Goal: Information Seeking & Learning: Learn about a topic

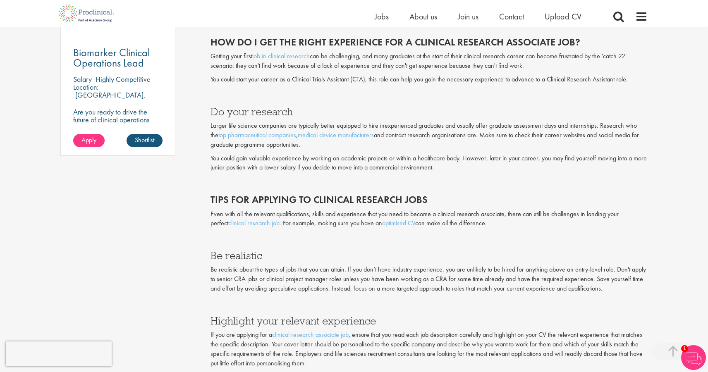
scroll to position [639, 0]
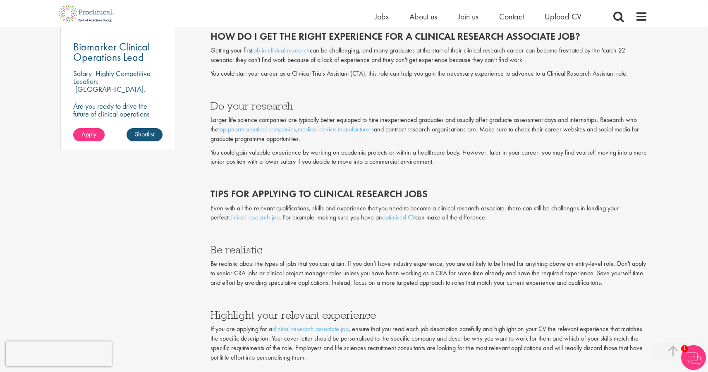
drag, startPoint x: 361, startPoint y: 251, endPoint x: 367, endPoint y: 286, distance: 36.0
click at [367, 286] on div "What is the demand for clinical research associates? Driven by a rise in the nu…" at bounding box center [428, 192] width 437 height 452
click at [365, 289] on div "What is the demand for clinical research associates? Driven by a rise in the nu…" at bounding box center [428, 192] width 437 height 452
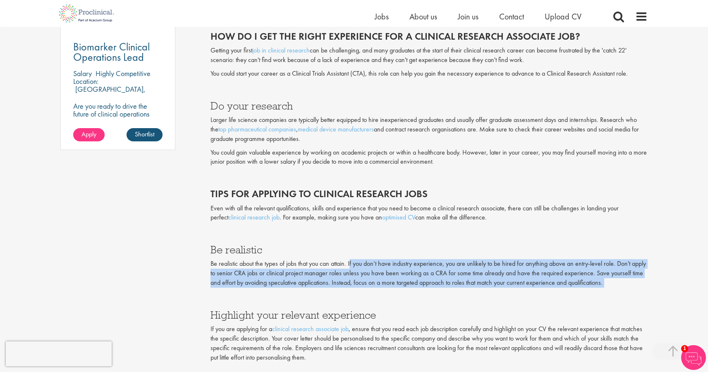
drag, startPoint x: 364, startPoint y: 289, endPoint x: 351, endPoint y: 265, distance: 27.9
click at [351, 265] on div "What is the demand for clinical research associates? Driven by a rise in the nu…" at bounding box center [428, 192] width 437 height 452
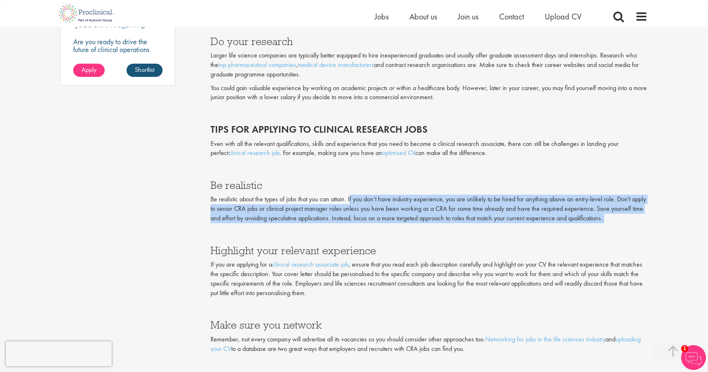
scroll to position [718, 0]
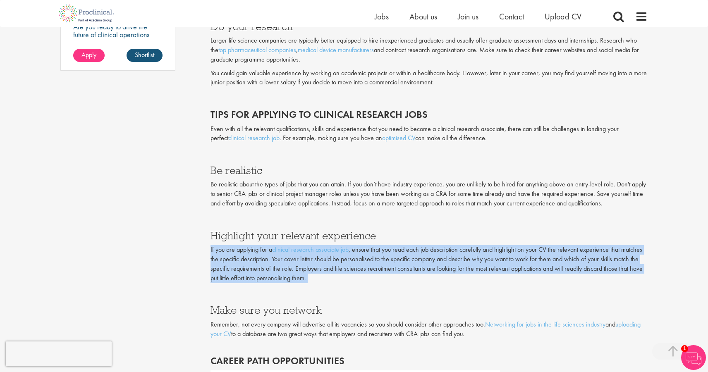
drag, startPoint x: 341, startPoint y: 285, endPoint x: 351, endPoint y: 242, distance: 44.2
click at [351, 242] on div "What is the demand for clinical research associates? Driven by a rise in the nu…" at bounding box center [428, 112] width 437 height 452
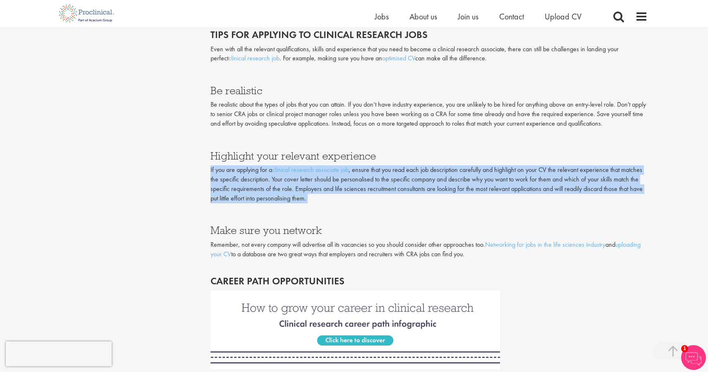
scroll to position [804, 0]
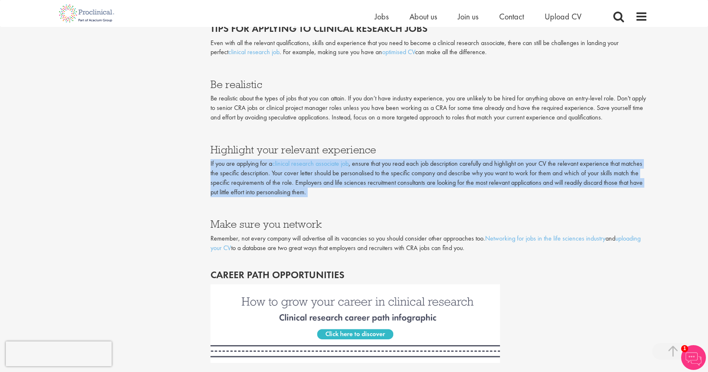
drag, startPoint x: 383, startPoint y: 218, endPoint x: 384, endPoint y: 256, distance: 38.5
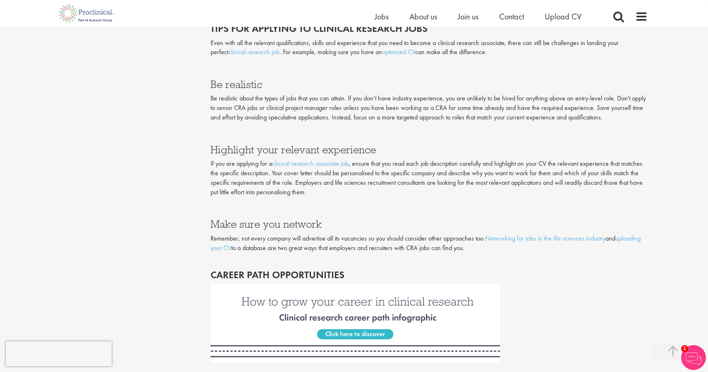
drag, startPoint x: 505, startPoint y: 246, endPoint x: 454, endPoint y: 225, distance: 55.4
click at [454, 224] on div "What is the demand for clinical research associates? Driven by a rise in the nu…" at bounding box center [428, 26] width 437 height 452
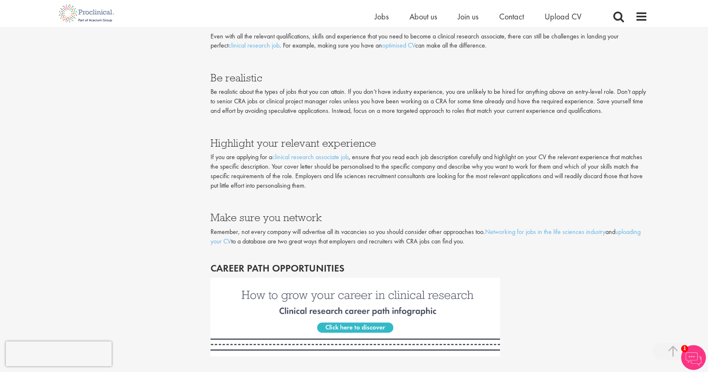
scroll to position [792, 0]
